Goal: Information Seeking & Learning: Learn about a topic

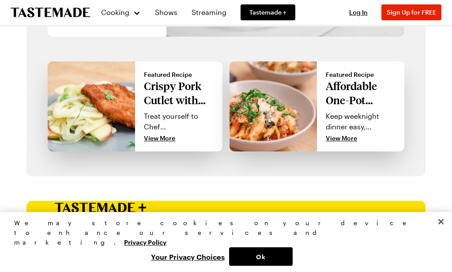
scroll to position [855, 0]
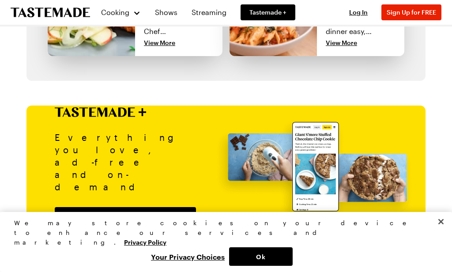
click at [271, 253] on button "Ok" at bounding box center [261, 256] width 64 height 19
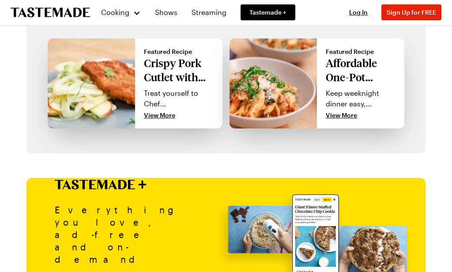
scroll to position [783, 0]
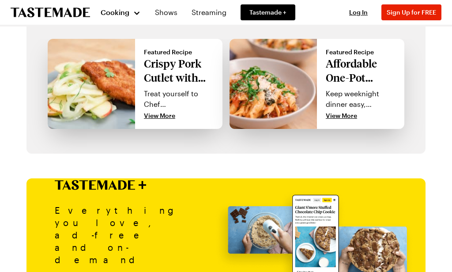
click at [120, 11] on span "Cooking" at bounding box center [115, 12] width 29 height 8
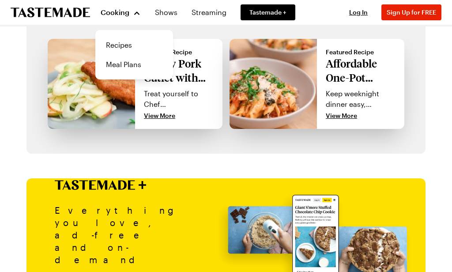
click at [129, 40] on link "Recipes" at bounding box center [134, 44] width 67 height 19
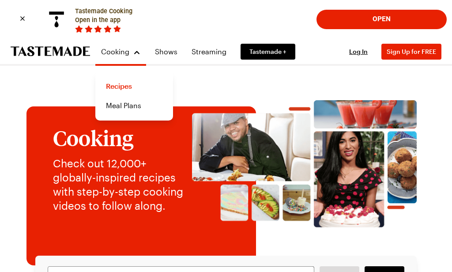
click at [192, 236] on img at bounding box center [304, 169] width 225 height 154
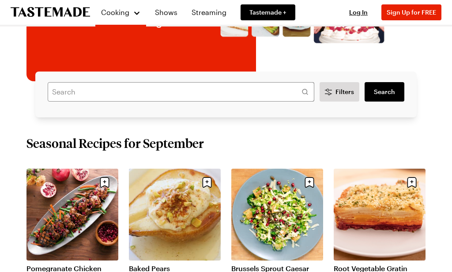
scroll to position [184, 0]
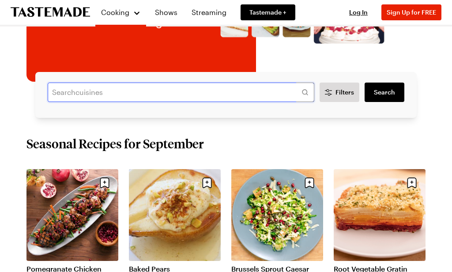
click at [206, 94] on input "text" at bounding box center [181, 92] width 266 height 19
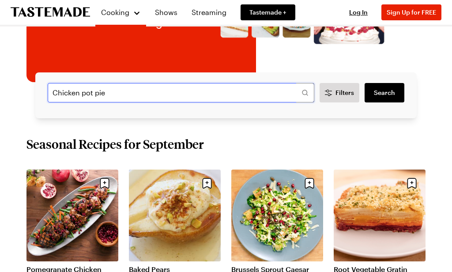
type input "Chicken pot pie"
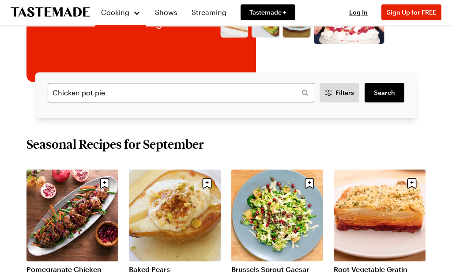
click at [391, 91] on span "Search" at bounding box center [384, 92] width 21 height 9
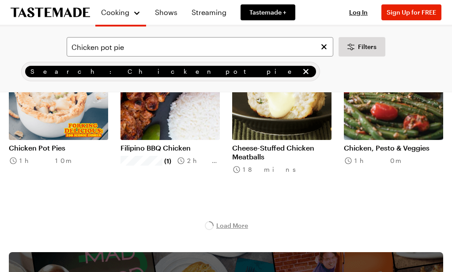
scroll to position [978, 0]
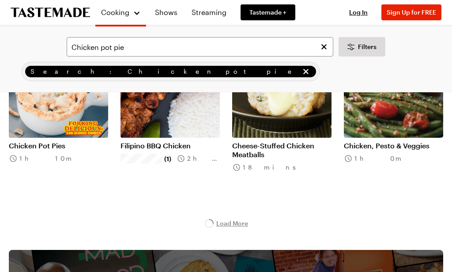
click at [67, 141] on link "Chicken Pot Pies" at bounding box center [58, 145] width 99 height 9
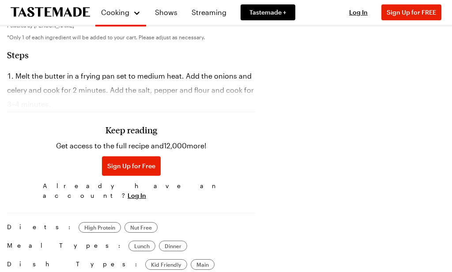
scroll to position [607, 0]
click at [122, 165] on span "Sign Up for Free" at bounding box center [131, 166] width 48 height 9
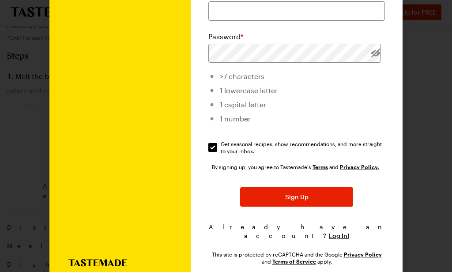
scroll to position [168, 0]
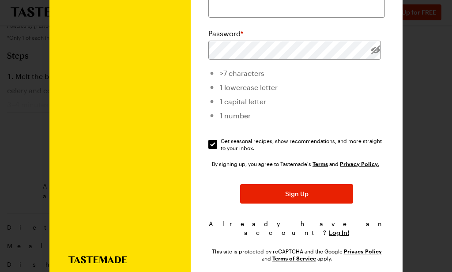
click at [337, 228] on span "Log In!" at bounding box center [339, 232] width 20 height 9
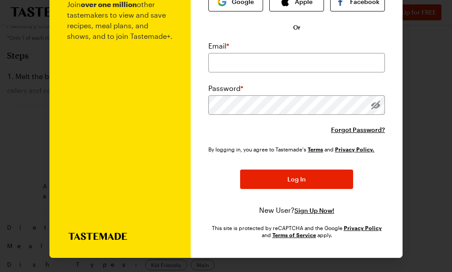
scroll to position [68, 0]
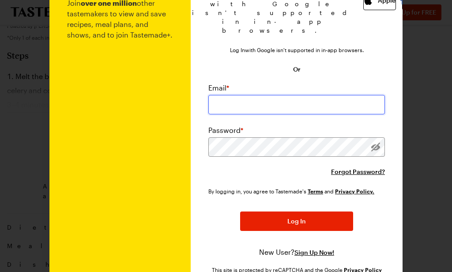
click at [324, 96] on input "email" at bounding box center [296, 104] width 176 height 19
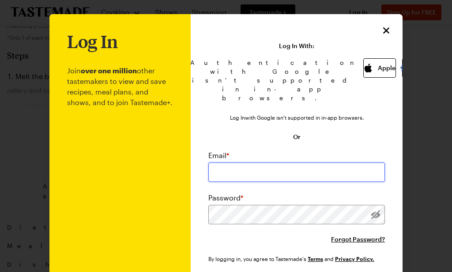
scroll to position [0, 0]
click at [391, 27] on icon "Close" at bounding box center [386, 30] width 11 height 11
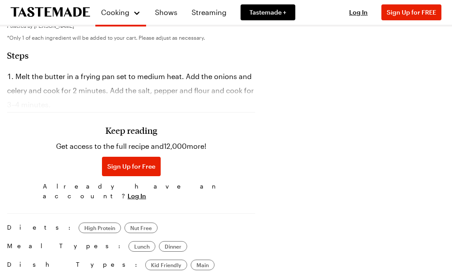
click at [112, 168] on span "Sign Up for Free" at bounding box center [131, 166] width 48 height 9
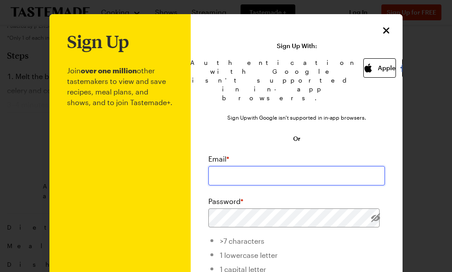
click at [294, 167] on input "email" at bounding box center [296, 175] width 176 height 19
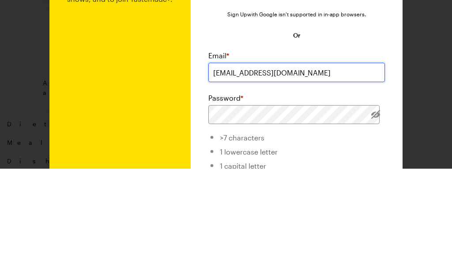
type input "[EMAIL_ADDRESS][DOMAIN_NAME]"
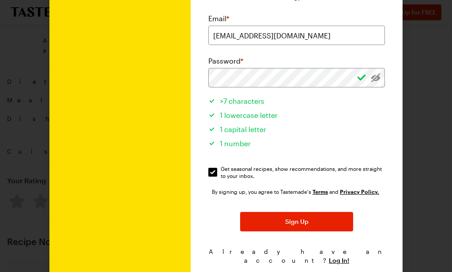
scroll to position [144, 0]
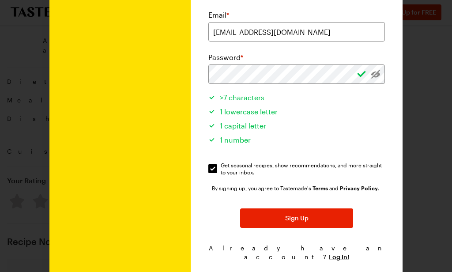
click at [316, 208] on button "Sign Up" at bounding box center [296, 217] width 113 height 19
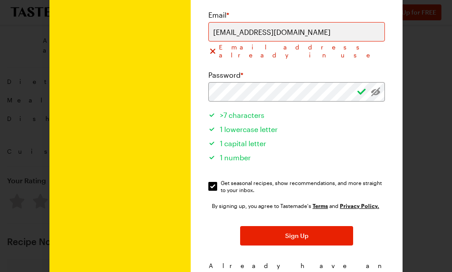
click at [337, 270] on span "Log In!" at bounding box center [339, 274] width 20 height 9
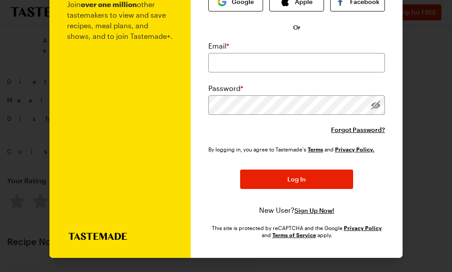
scroll to position [68, 0]
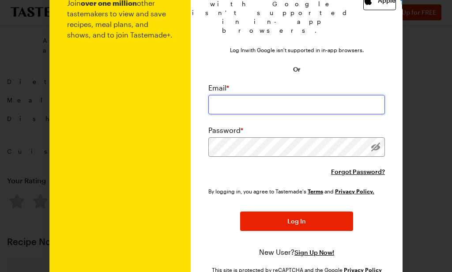
click at [326, 97] on input "email" at bounding box center [296, 104] width 176 height 19
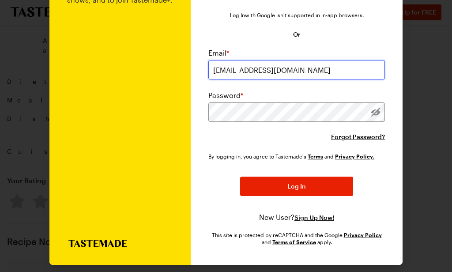
scroll to position [102, 0]
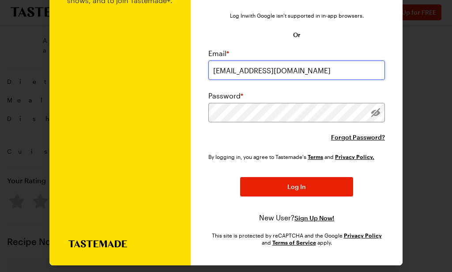
type input "[EMAIL_ADDRESS][DOMAIN_NAME]"
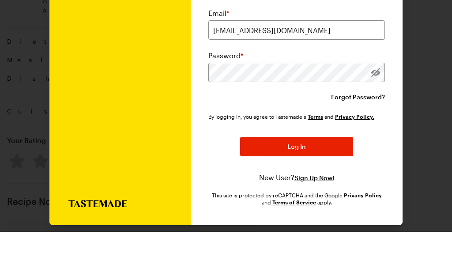
click at [371, 133] on span "Forgot Password?" at bounding box center [358, 137] width 54 height 9
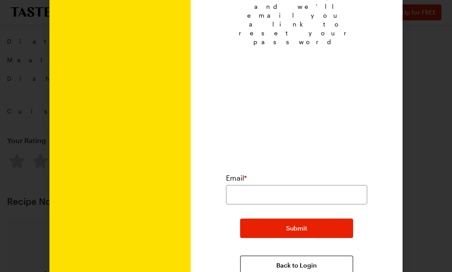
scroll to position [91, 0]
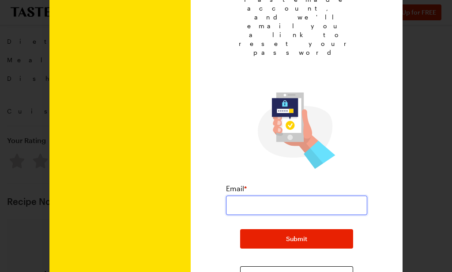
click at [333, 195] on input "email" at bounding box center [296, 204] width 141 height 19
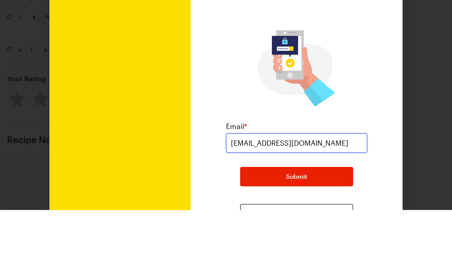
type input "[EMAIL_ADDRESS][DOMAIN_NAME]"
click at [333, 229] on button "Submit" at bounding box center [296, 238] width 113 height 19
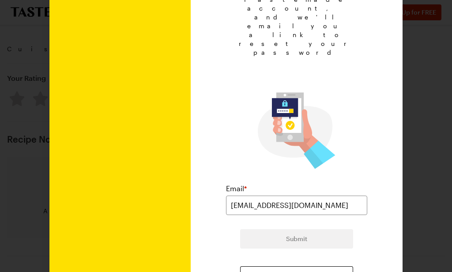
scroll to position [33, 0]
